Goal: Navigation & Orientation: Find specific page/section

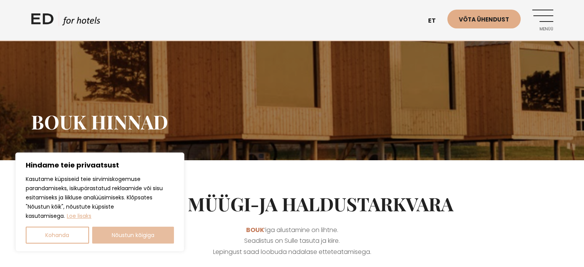
click at [134, 234] on button "Nõustun kõigiga" at bounding box center [133, 235] width 82 height 17
checkbox input "true"
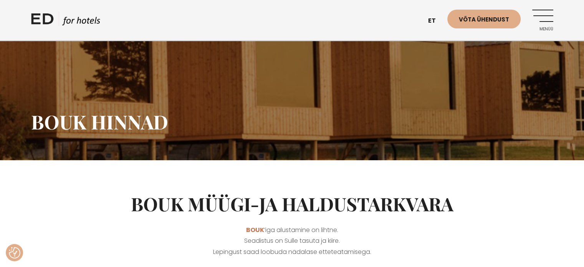
click at [543, 15] on link "Menüü" at bounding box center [542, 20] width 21 height 21
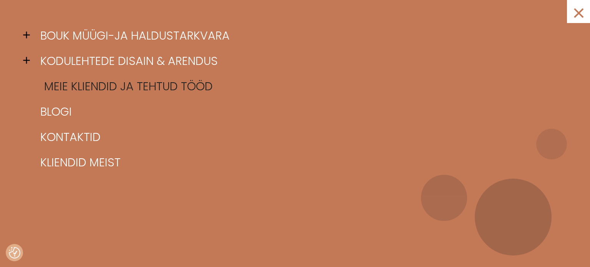
click at [64, 84] on link "Meie kliendid ja tehtud tööd" at bounding box center [304, 86] width 532 height 25
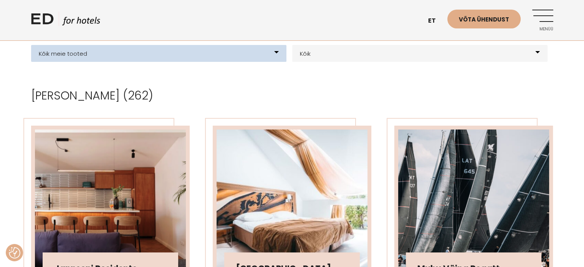
click at [127, 51] on select "Kõik meie tooted BOUK BOOKING BOUK PMS Kodulehed Näidis kodulehe kujunduspõhjad…" at bounding box center [158, 53] width 255 height 17
select select "200"
click at [31, 45] on select "Kõik meie tooted BOUK BOOKING BOUK PMS Kodulehed Näidis kodulehe kujunduspõhjad…" at bounding box center [158, 53] width 255 height 17
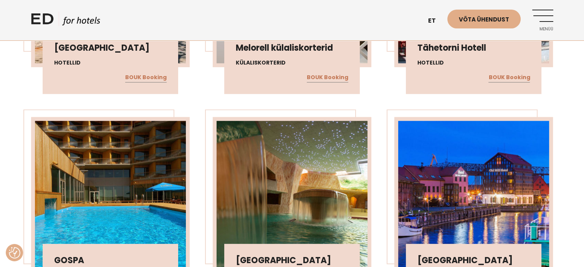
scroll to position [1920, 0]
